Goal: Find specific page/section: Find specific page/section

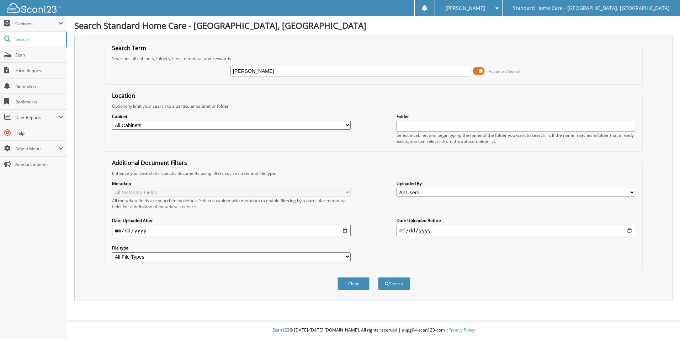
type input "[PERSON_NAME]"
click at [378, 277] on button "Search" at bounding box center [394, 283] width 32 height 13
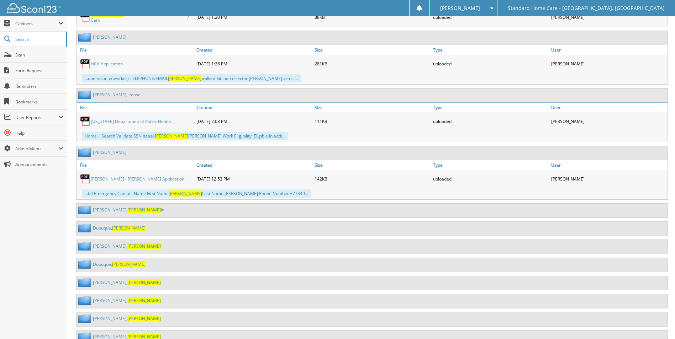
scroll to position [950, 0]
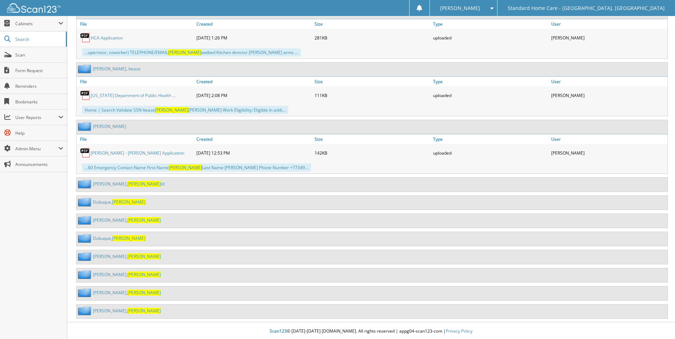
click at [112, 196] on div "[PERSON_NAME][GEOGRAPHIC_DATA]" at bounding box center [371, 203] width 591 height 14
click at [116, 199] on span "[PERSON_NAME]" at bounding box center [128, 202] width 33 height 6
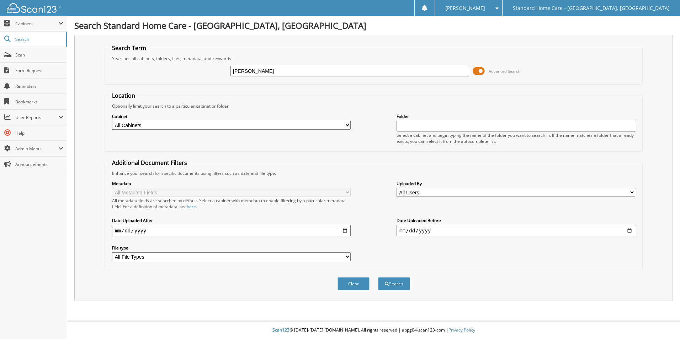
type input "[PERSON_NAME]"
click at [378, 277] on button "Search" at bounding box center [394, 283] width 32 height 13
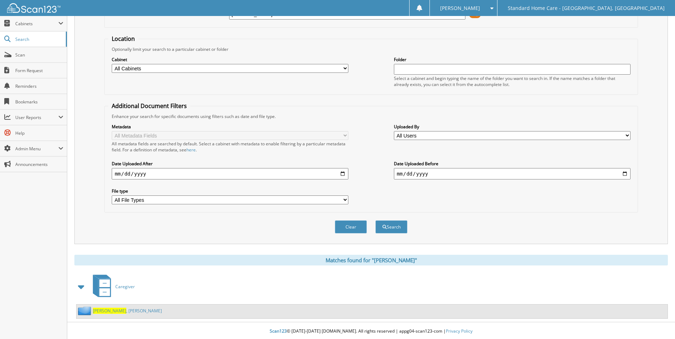
scroll to position [58, 0]
click at [105, 311] on span "Esparza" at bounding box center [109, 310] width 33 height 6
